Goal: Task Accomplishment & Management: Complete application form

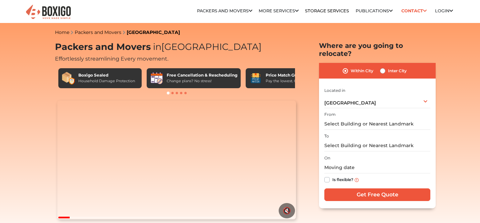
click at [314, 143] on section "Packers and Movers in [GEOGRAPHIC_DATA] Effortlessly streamlining Every movemen…" at bounding box center [366, 125] width 117 height 167
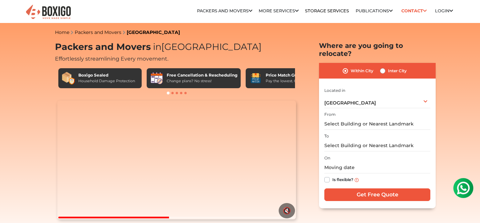
click at [311, 136] on section "Packers and Movers in [GEOGRAPHIC_DATA] Effortlessly streamlining Every movemen…" at bounding box center [366, 125] width 117 height 167
click at [347, 118] on input "text" at bounding box center [377, 124] width 106 height 12
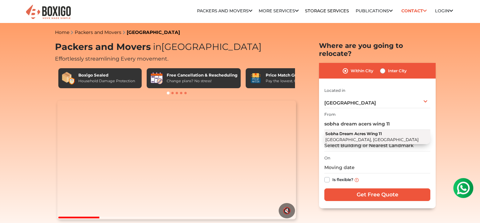
click at [363, 130] on button "Sobha Dream Acres Wing [STREET_ADDRESS]" at bounding box center [377, 137] width 106 height 14
type input "Sobha Dream Acres [STREET_ADDRESS]"
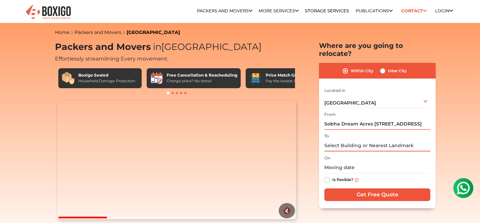
click at [348, 140] on input "text" at bounding box center [377, 146] width 106 height 12
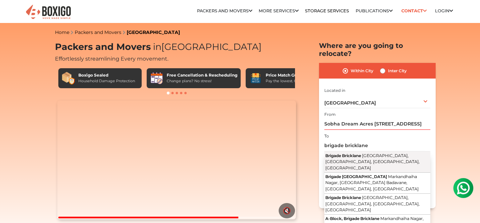
click at [382, 158] on button "Brigade Bricklane [GEOGRAPHIC_DATA], [GEOGRAPHIC_DATA]" at bounding box center [377, 162] width 106 height 21
type input "Brigade Bricklane, [GEOGRAPHIC_DATA], [GEOGRAPHIC_DATA], [GEOGRAPHIC_DATA], [GE…"
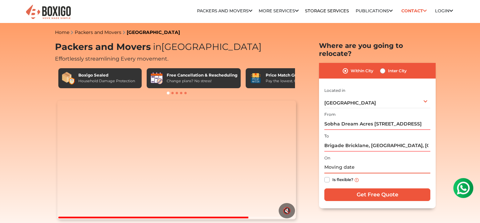
click at [340, 163] on input "text" at bounding box center [377, 168] width 106 height 12
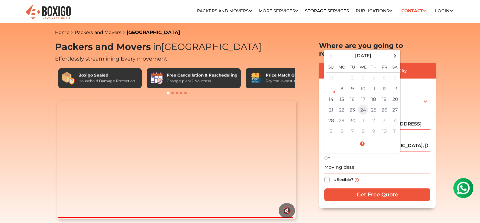
click at [358, 105] on td "24" at bounding box center [362, 110] width 11 height 11
type input "[DATE] 12:00 AM"
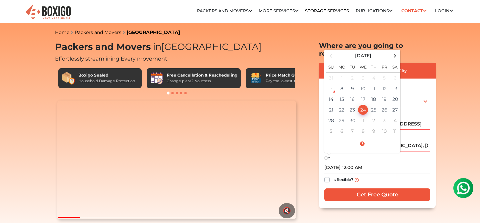
click at [332, 176] on label "Is flexible?" at bounding box center [342, 179] width 21 height 7
click at [328, 176] on input "Is flexible?" at bounding box center [326, 179] width 5 height 7
checkbox input "true"
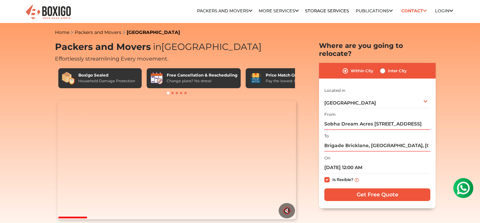
click at [368, 188] on input "Get Free Quote" at bounding box center [377, 194] width 106 height 13
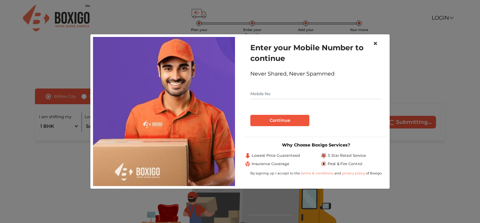
click at [374, 43] on span "×" at bounding box center [375, 44] width 5 height 10
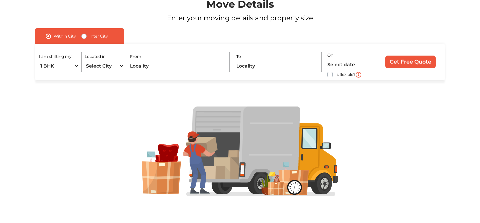
scroll to position [60, 0]
click at [98, 68] on select "Select City Bangalore Bengaluru Bhopal Bhubaneswar Chennai Coimbatore Cuttack D…" at bounding box center [105, 66] width 40 height 12
select select "[GEOGRAPHIC_DATA]"
click at [143, 68] on input "text" at bounding box center [177, 66] width 94 height 12
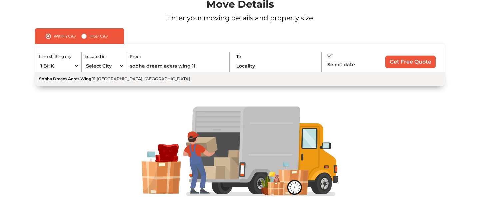
click at [177, 82] on button "Sobha Dream Acres Wing 11 Panathur Main Road, Balagere, Varthur, Bengaluru, Kar…" at bounding box center [240, 79] width 410 height 14
type input "Sobha Dream Acres [STREET_ADDRESS]"
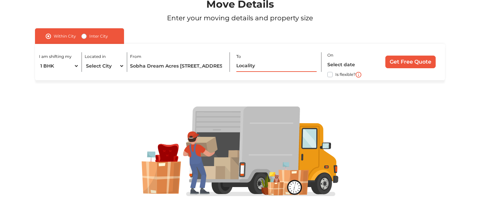
click at [258, 68] on input "text" at bounding box center [276, 66] width 80 height 12
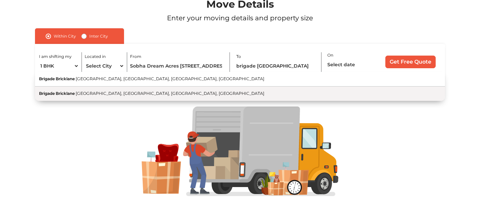
click at [246, 92] on button "Brigade Bricklane Kogilu Main Road, Markandhaiha Nagar, Jakkur, Bengaluru, Karn…" at bounding box center [240, 94] width 410 height 14
type input "Brigade Bricklane, [GEOGRAPHIC_DATA], [GEOGRAPHIC_DATA], [GEOGRAPHIC_DATA], [GE…"
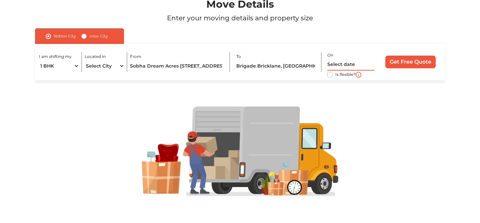
click at [345, 65] on input "text" at bounding box center [350, 65] width 47 height 12
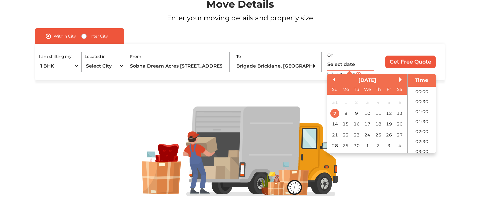
scroll to position [332, 0]
click at [367, 137] on div "24" at bounding box center [366, 135] width 9 height 9
type input "24/09/2025 12:00 AM"
click at [411, 62] on input "Get Free Quote" at bounding box center [410, 62] width 50 height 13
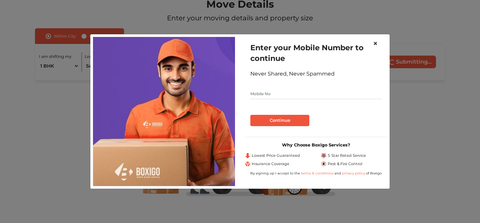
click at [375, 41] on span "×" at bounding box center [375, 44] width 5 height 10
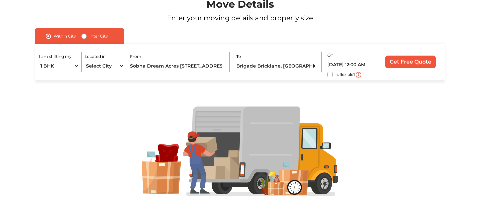
click at [417, 64] on input "Get Free Quote" at bounding box center [410, 62] width 50 height 13
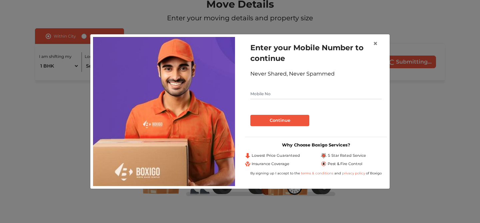
click at [291, 94] on input "text" at bounding box center [315, 94] width 131 height 11
type input "9877777788"
click at [276, 118] on button "Continue" at bounding box center [279, 120] width 59 height 11
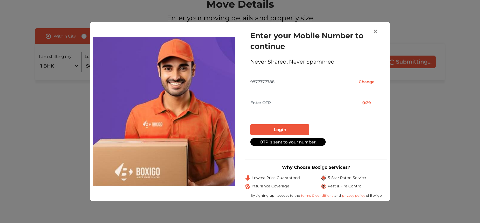
click at [278, 102] on input "text" at bounding box center [300, 103] width 101 height 11
type input "1234"
click at [285, 127] on button "Login" at bounding box center [279, 129] width 59 height 11
click at [376, 31] on span "×" at bounding box center [375, 32] width 5 height 10
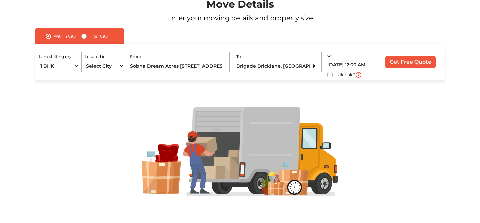
click at [276, 157] on img at bounding box center [240, 152] width 196 height 90
